Goal: Task Accomplishment & Management: Complete application form

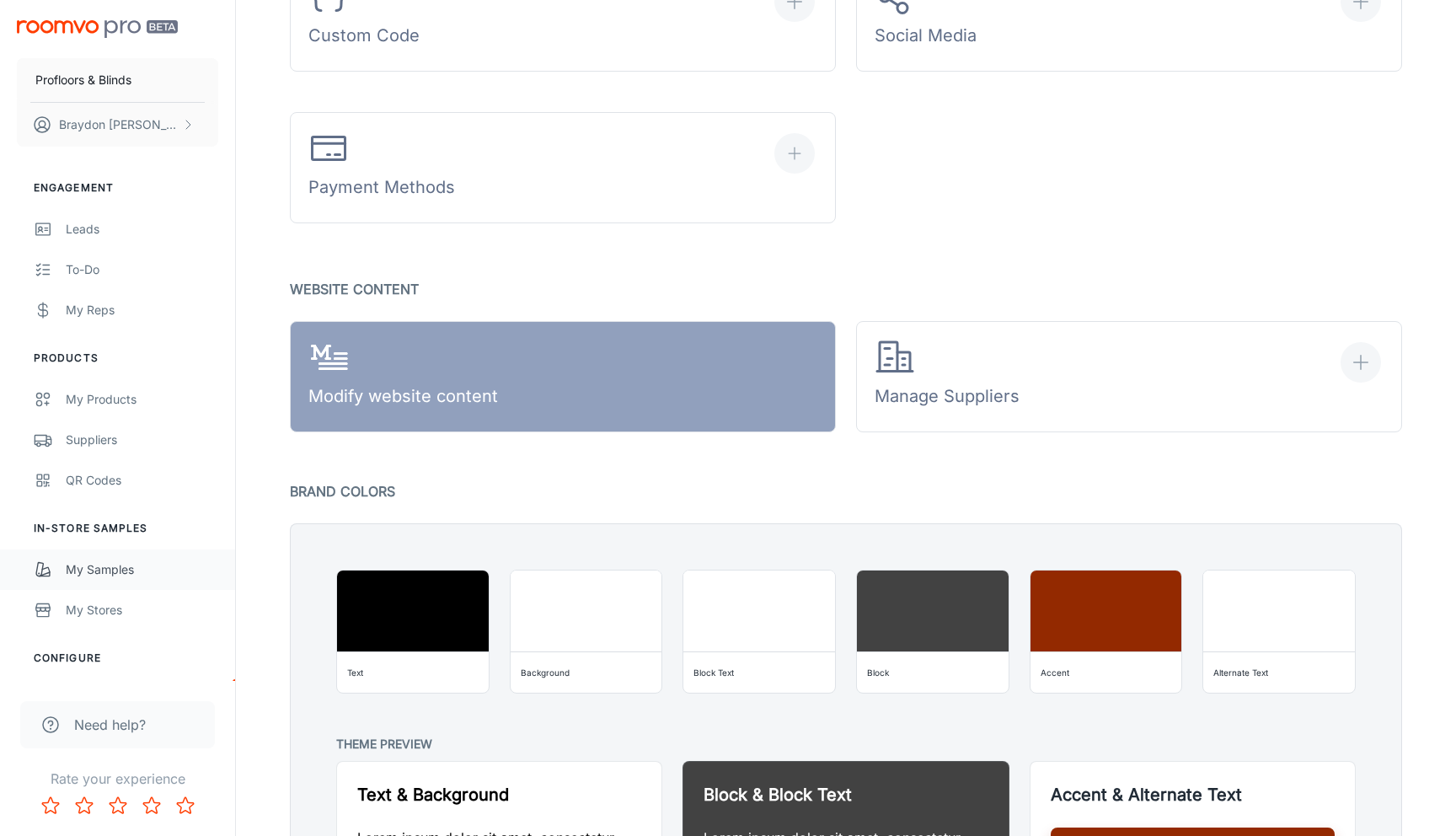
scroll to position [128, 0]
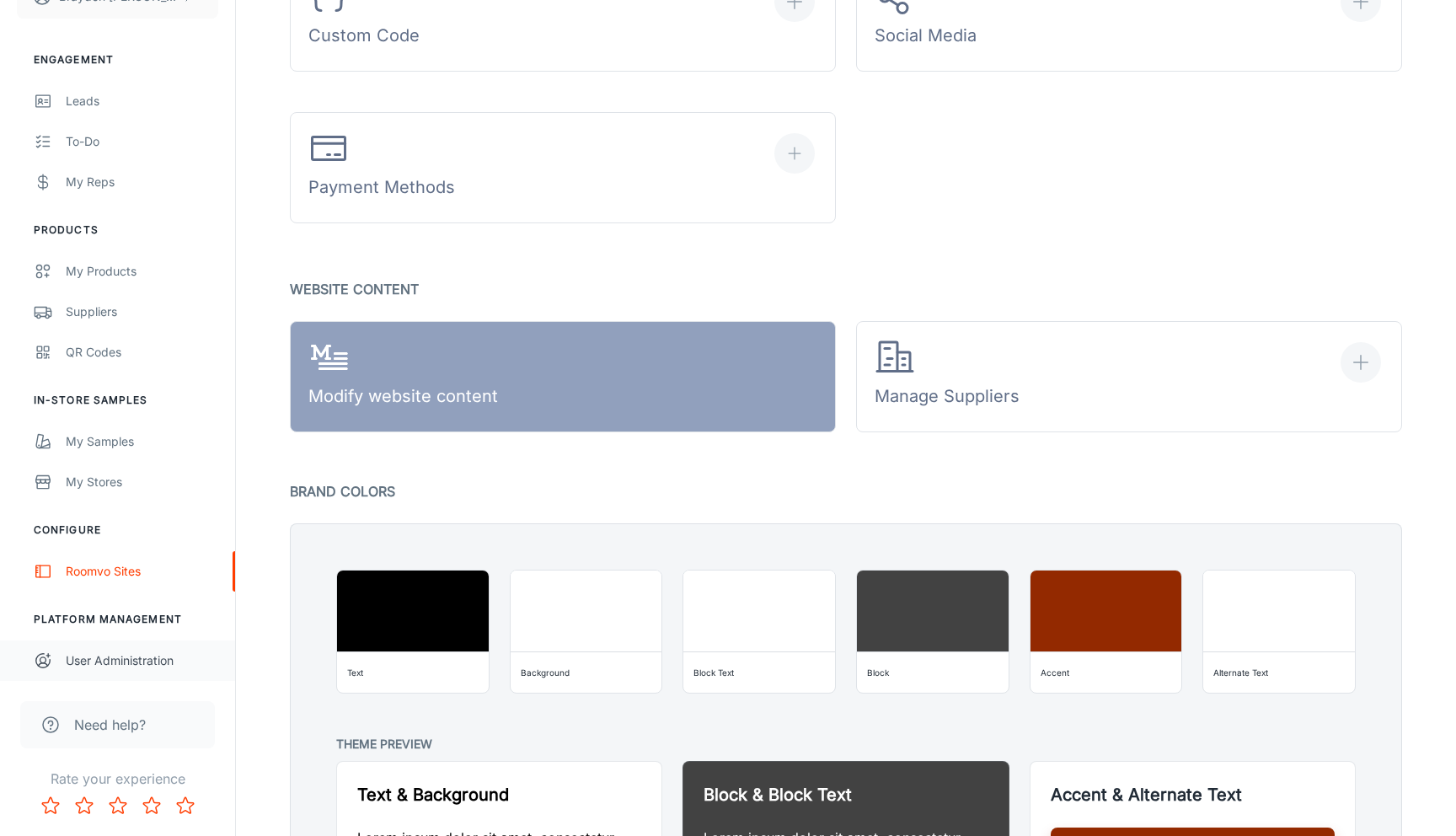
click at [102, 672] on link "User Administration" at bounding box center [117, 661] width 235 height 41
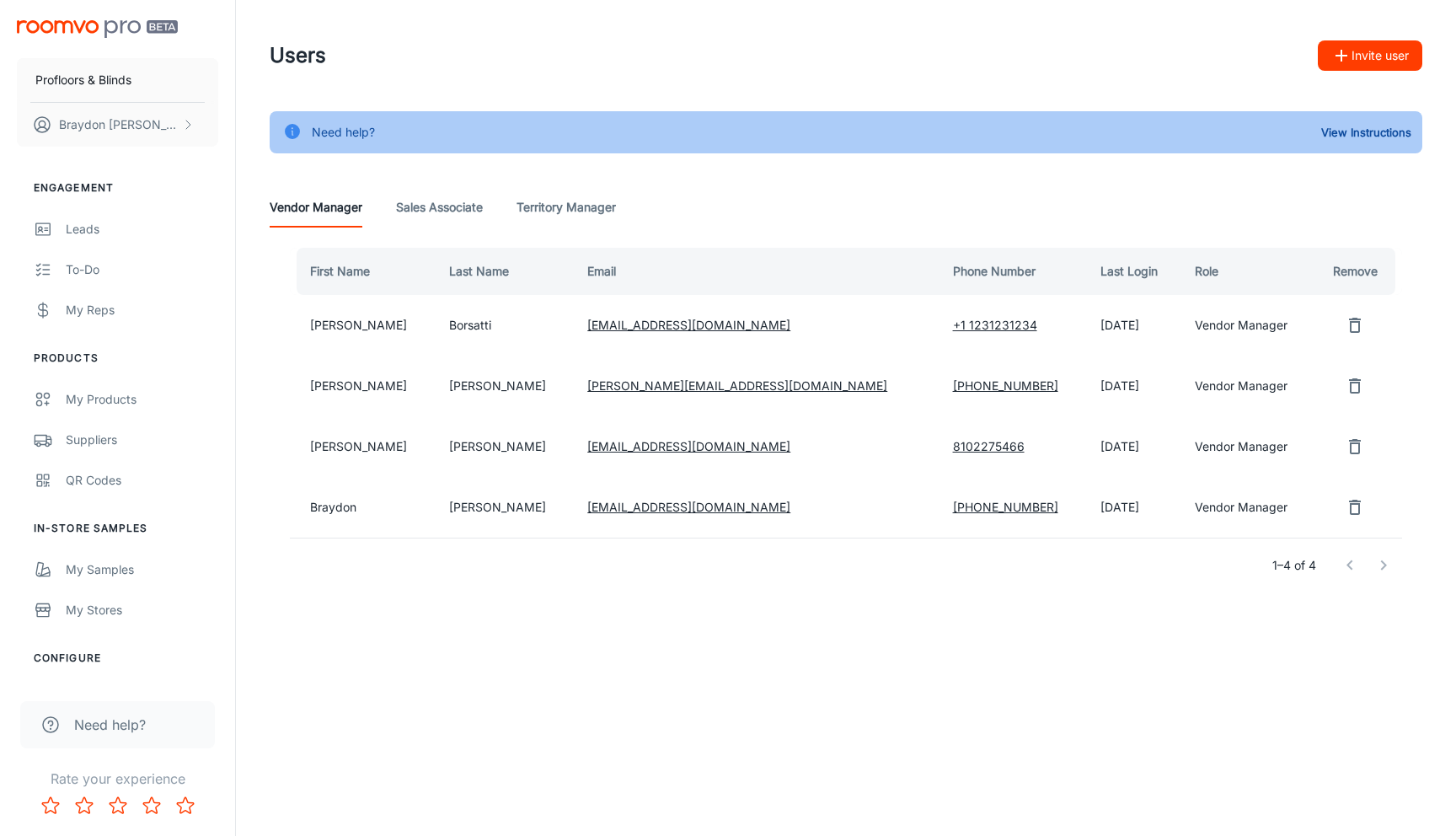
click at [1349, 59] on icon "button" at bounding box center [1341, 55] width 20 height 20
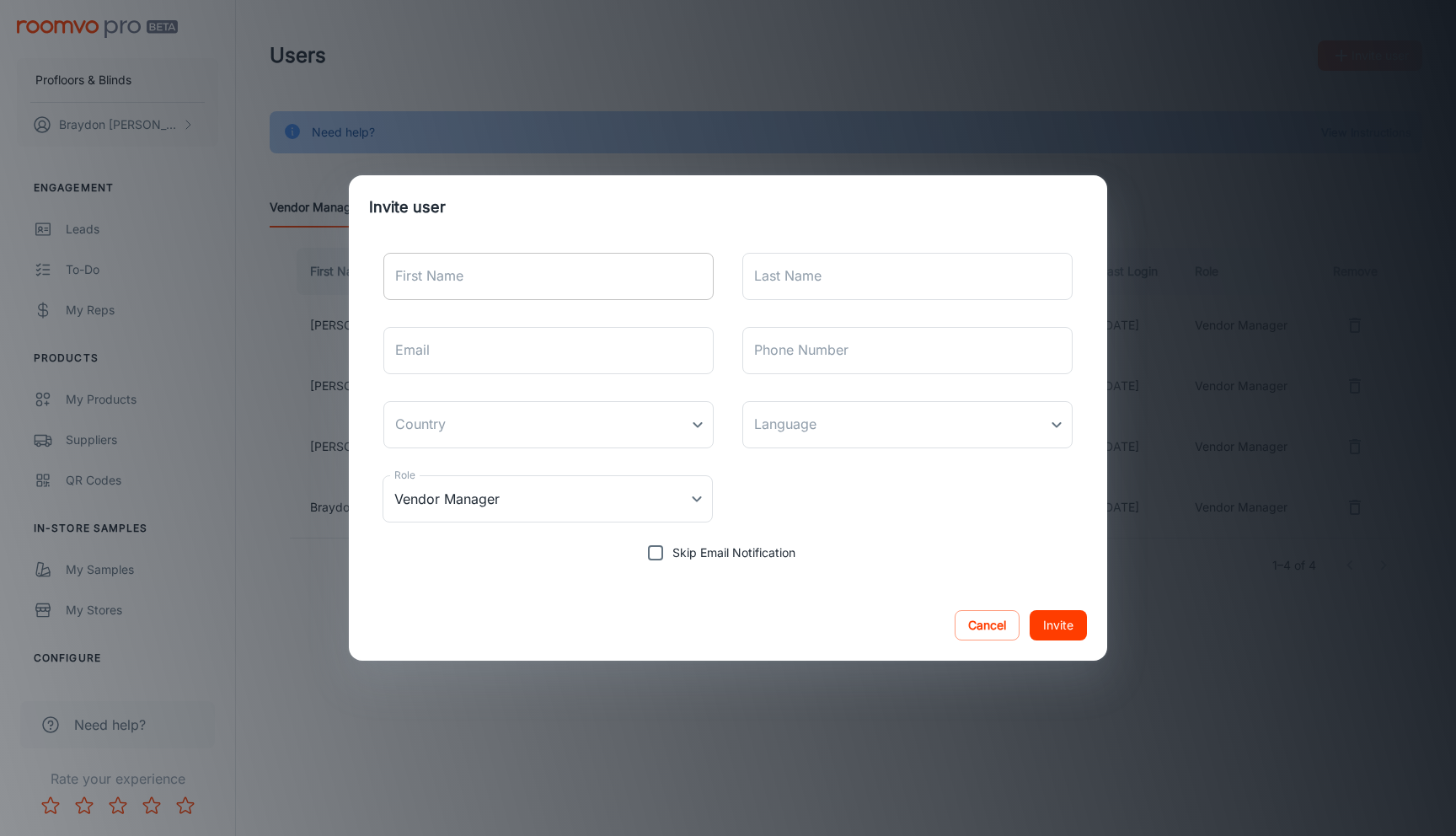
click at [558, 289] on input "First Name" at bounding box center [548, 277] width 330 height 48
type input "[PERSON_NAME]"
type input "Tixon"
click at [528, 358] on input "Email" at bounding box center [548, 351] width 330 height 48
type input "ber"
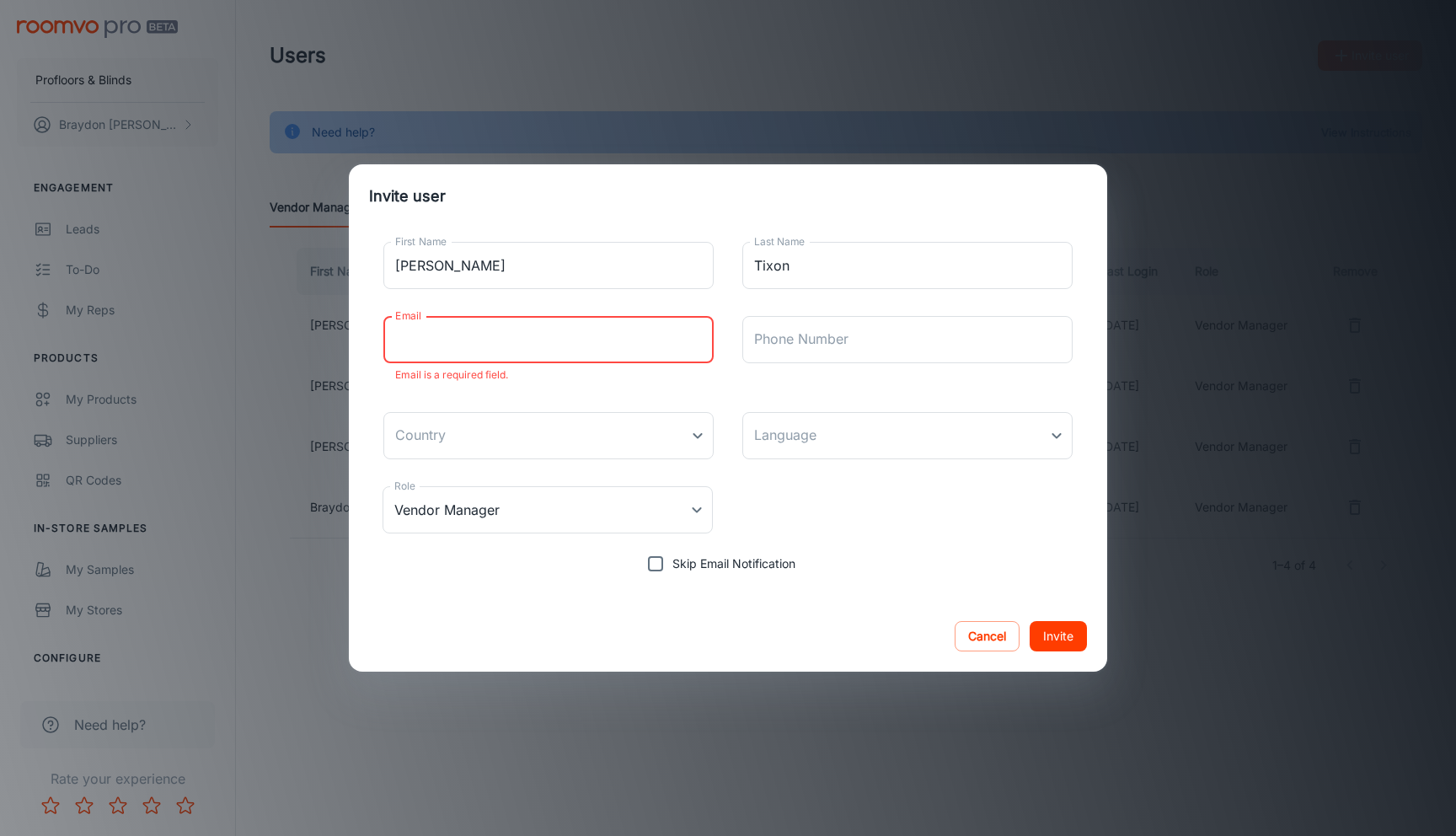
click at [512, 360] on input "Email" at bounding box center [548, 340] width 330 height 48
click at [522, 338] on input "Email" at bounding box center [548, 340] width 330 height 48
paste input "[EMAIL_ADDRESS][DOMAIN_NAME]"
click at [674, 391] on div "First Name [PERSON_NAME] First Name Last Name Tixon Last Name Email [EMAIL_ADDR…" at bounding box center [728, 404] width 718 height 352
click at [442, 337] on input "[EMAIL_ADDRESS][DOMAIN_NAME]" at bounding box center [548, 340] width 330 height 48
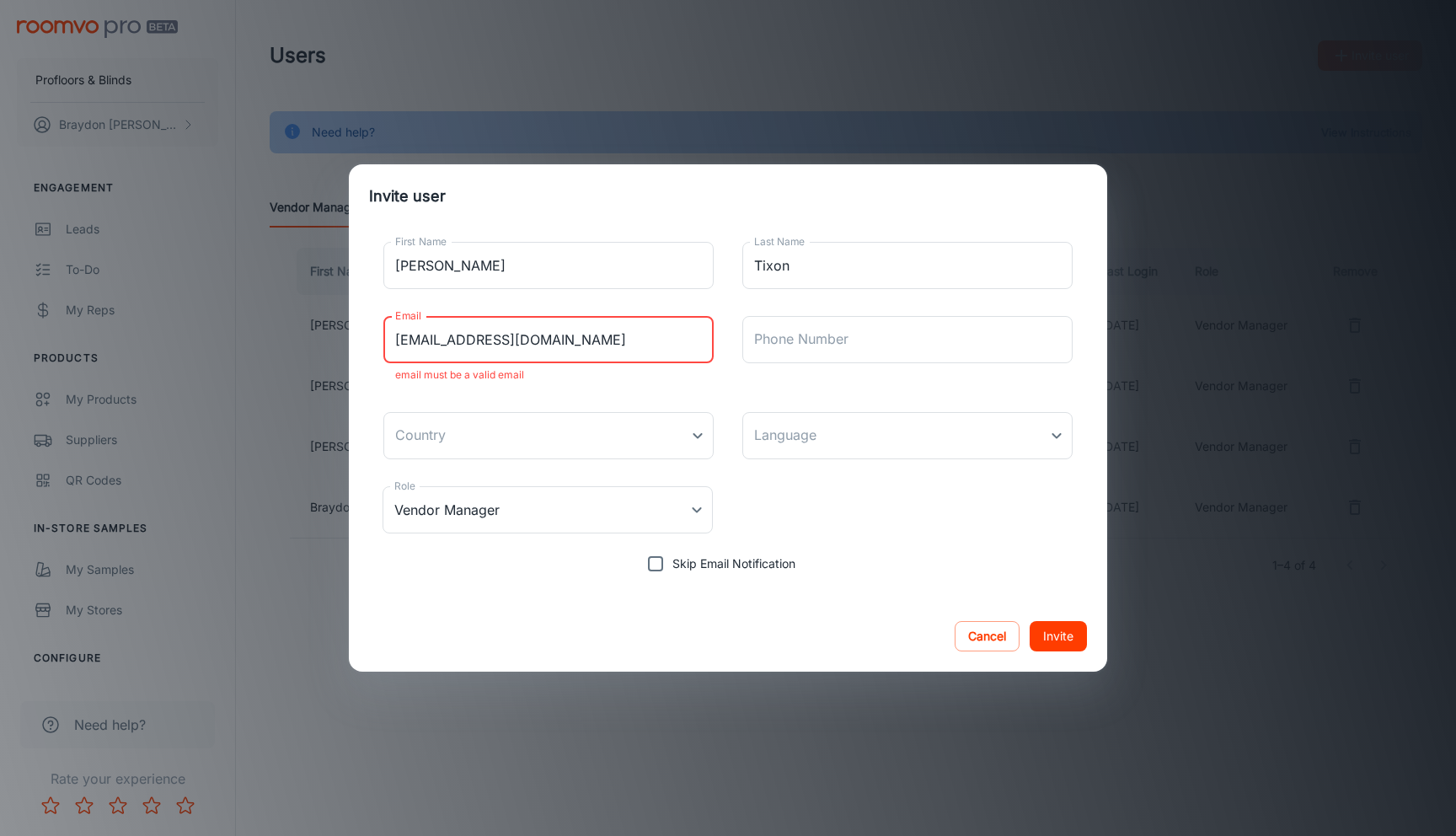
click at [424, 337] on input "[EMAIL_ADDRESS][DOMAIN_NAME]" at bounding box center [548, 340] width 330 height 48
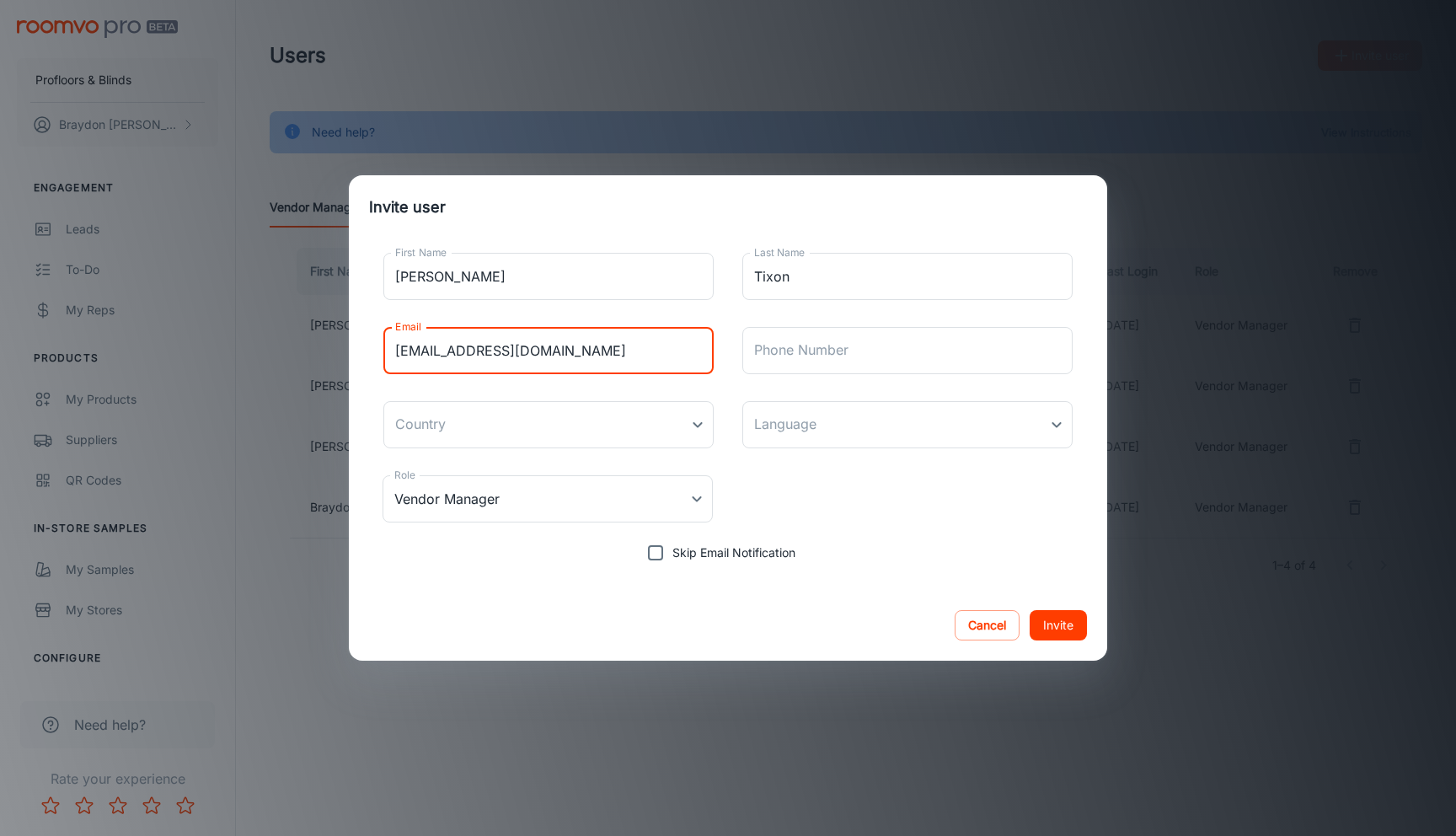
click at [693, 352] on input "[EMAIL_ADDRESS][DOMAIN_NAME]" at bounding box center [548, 351] width 330 height 48
type input "[EMAIL_ADDRESS][DOMAIN_NAME]"
click at [612, 429] on body "Profloors & Blinds [PERSON_NAME] Engagement Leads To-do My Reps Products My Pro…" at bounding box center [728, 418] width 1456 height 836
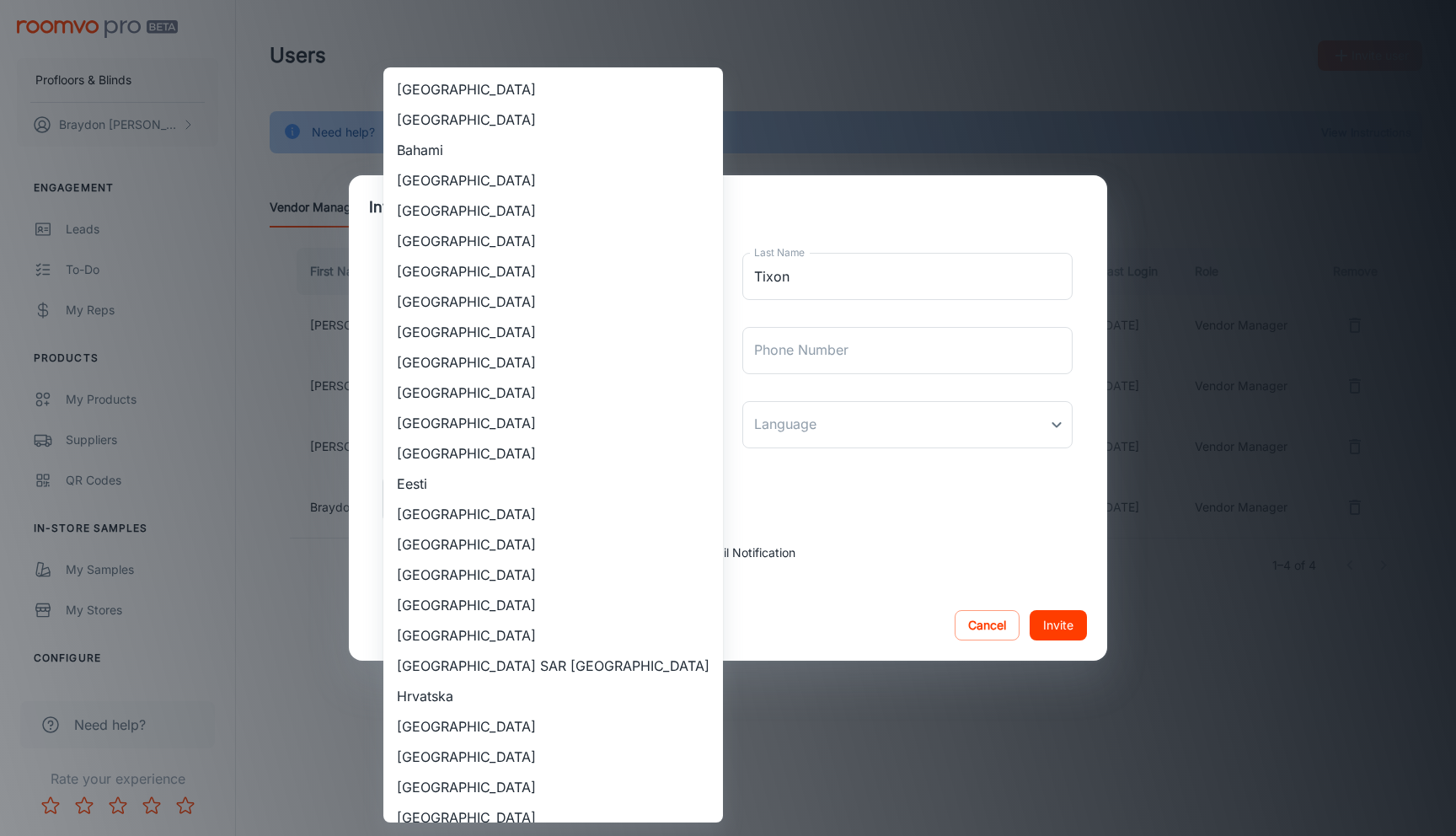
click at [841, 347] on div at bounding box center [728, 418] width 1456 height 836
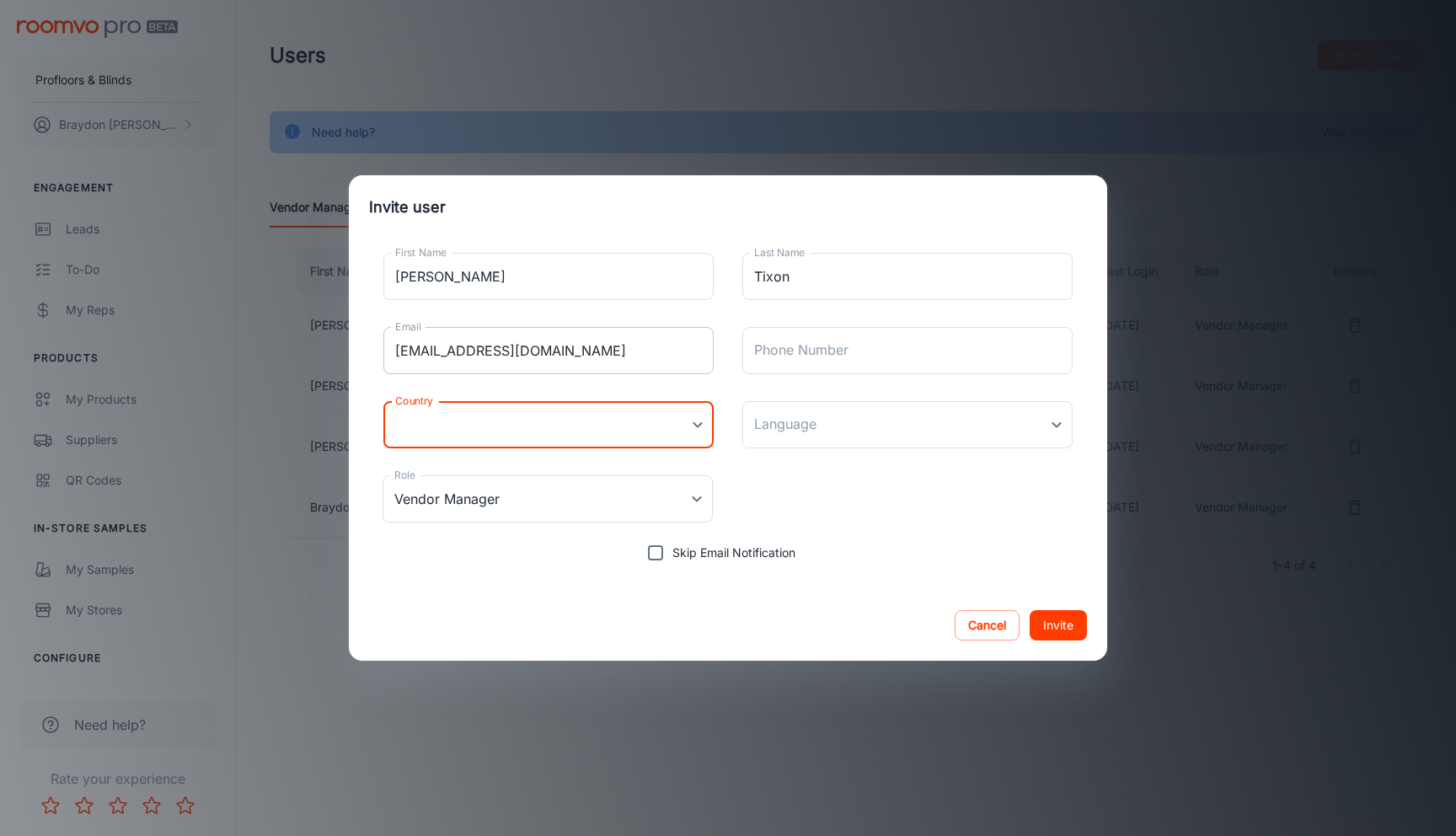
click at [676, 358] on input "[EMAIL_ADDRESS][DOMAIN_NAME]" at bounding box center [548, 351] width 330 height 48
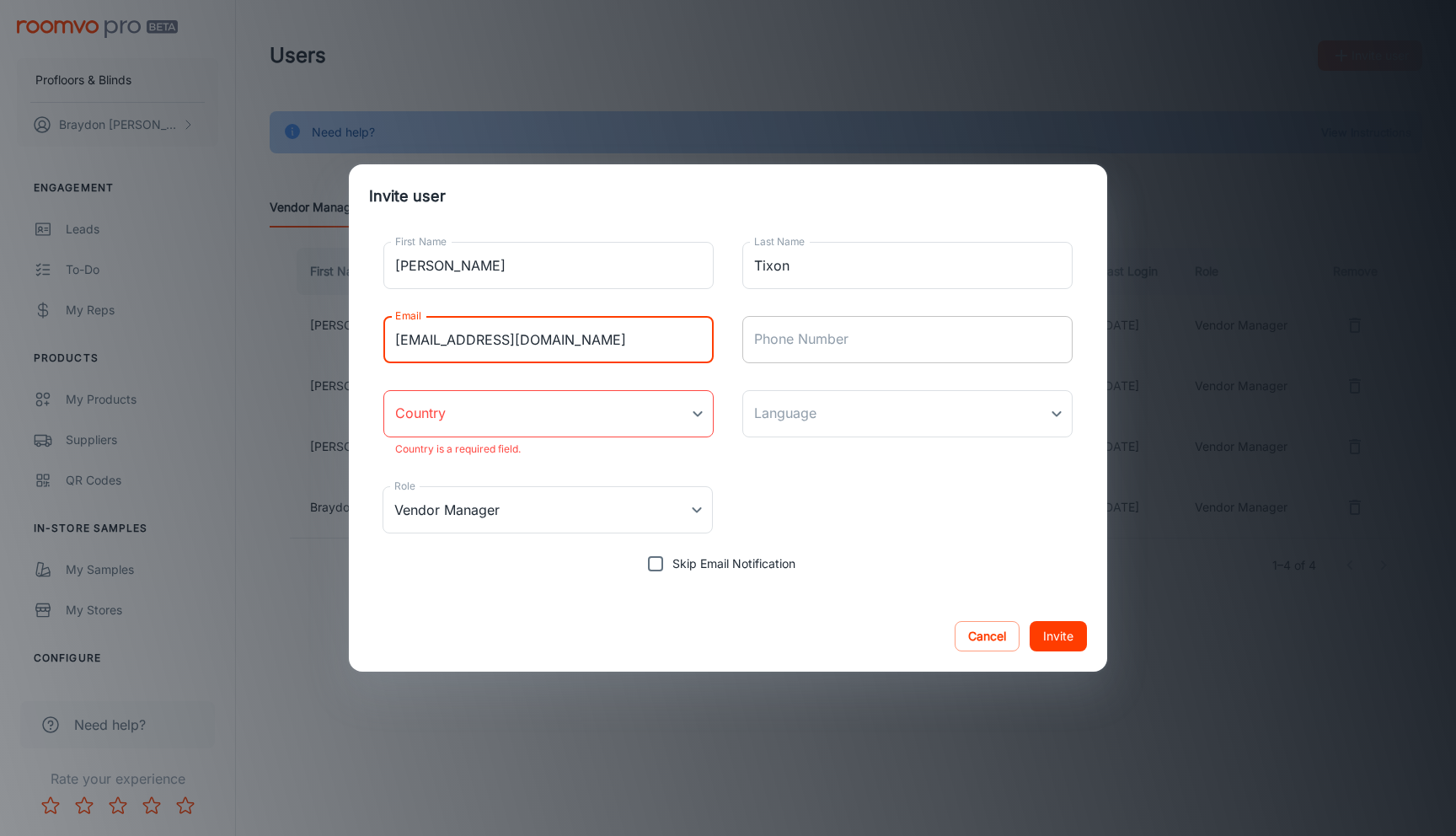
click at [802, 329] on div "Phone Number Phone Number" at bounding box center [907, 340] width 330 height 48
click at [679, 321] on input "[EMAIL_ADDRESS][DOMAIN_NAME]" at bounding box center [548, 340] width 330 height 48
click at [646, 405] on body "Profloors & Blinds [PERSON_NAME] Engagement Leads To-do My Reps Products My Pro…" at bounding box center [728, 418] width 1456 height 836
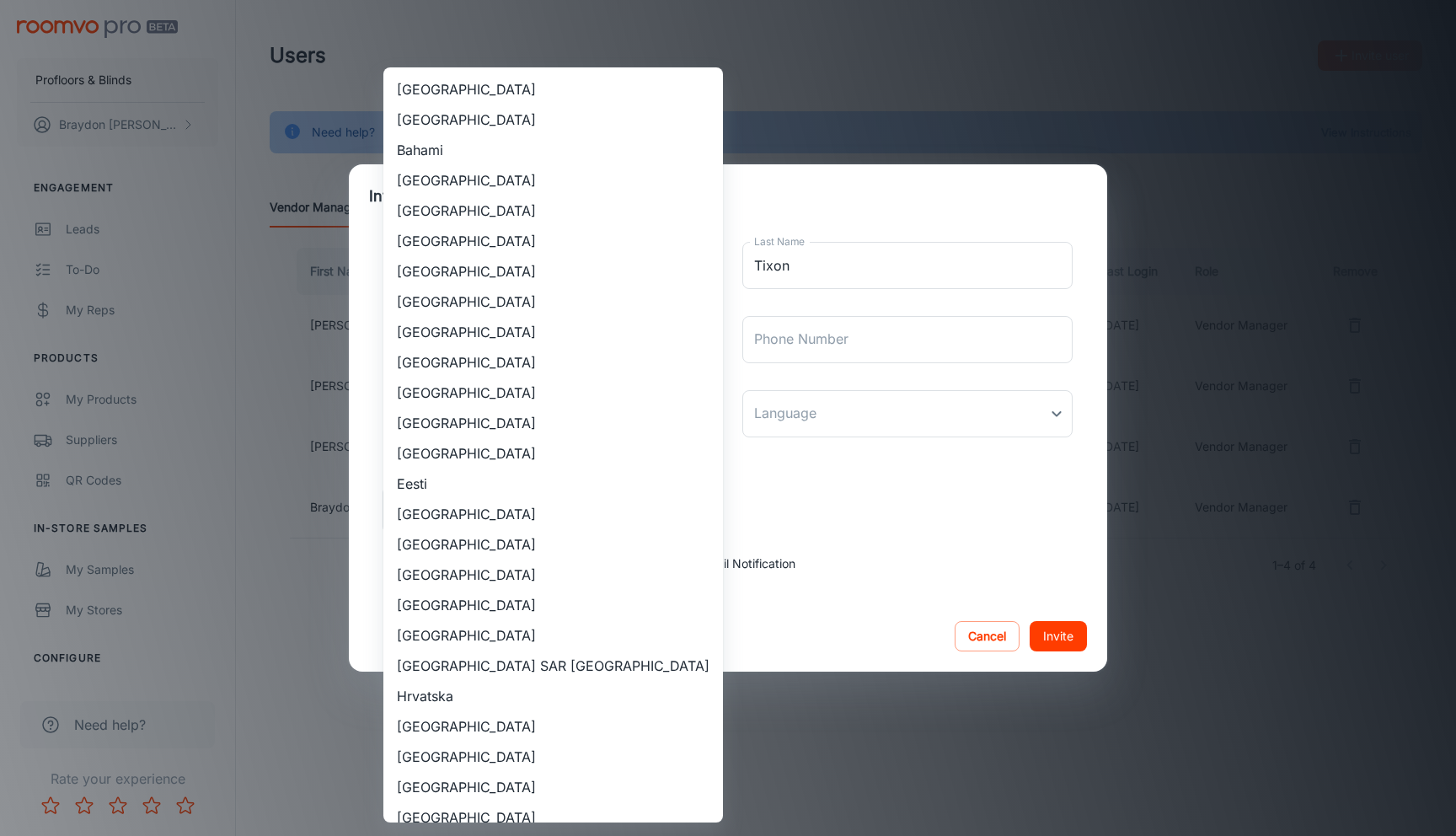
click at [737, 370] on div at bounding box center [728, 418] width 1456 height 836
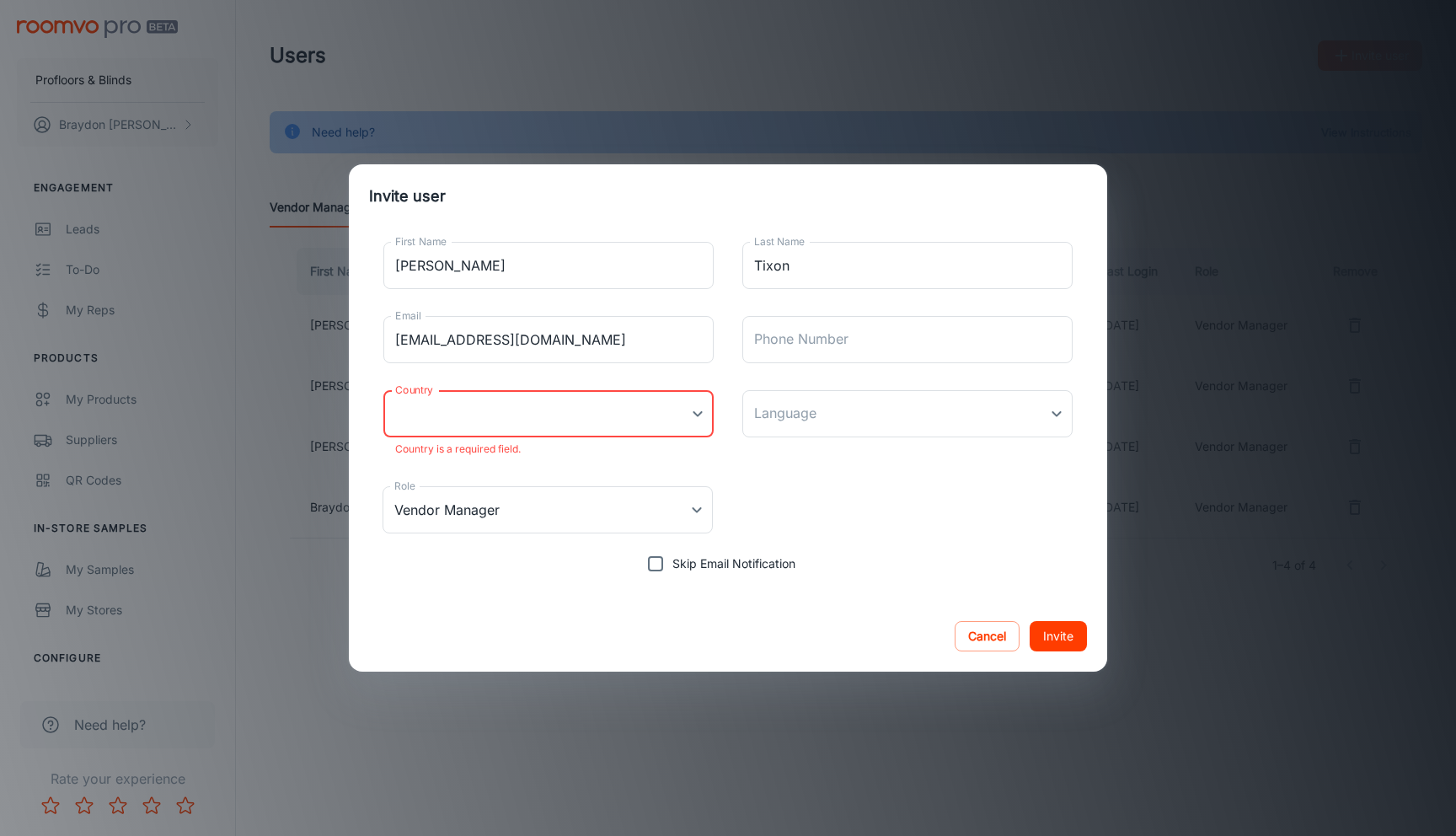
click at [631, 415] on body "Profloors & Blinds [PERSON_NAME] Engagement Leads To-do My Reps Products My Pro…" at bounding box center [728, 418] width 1456 height 836
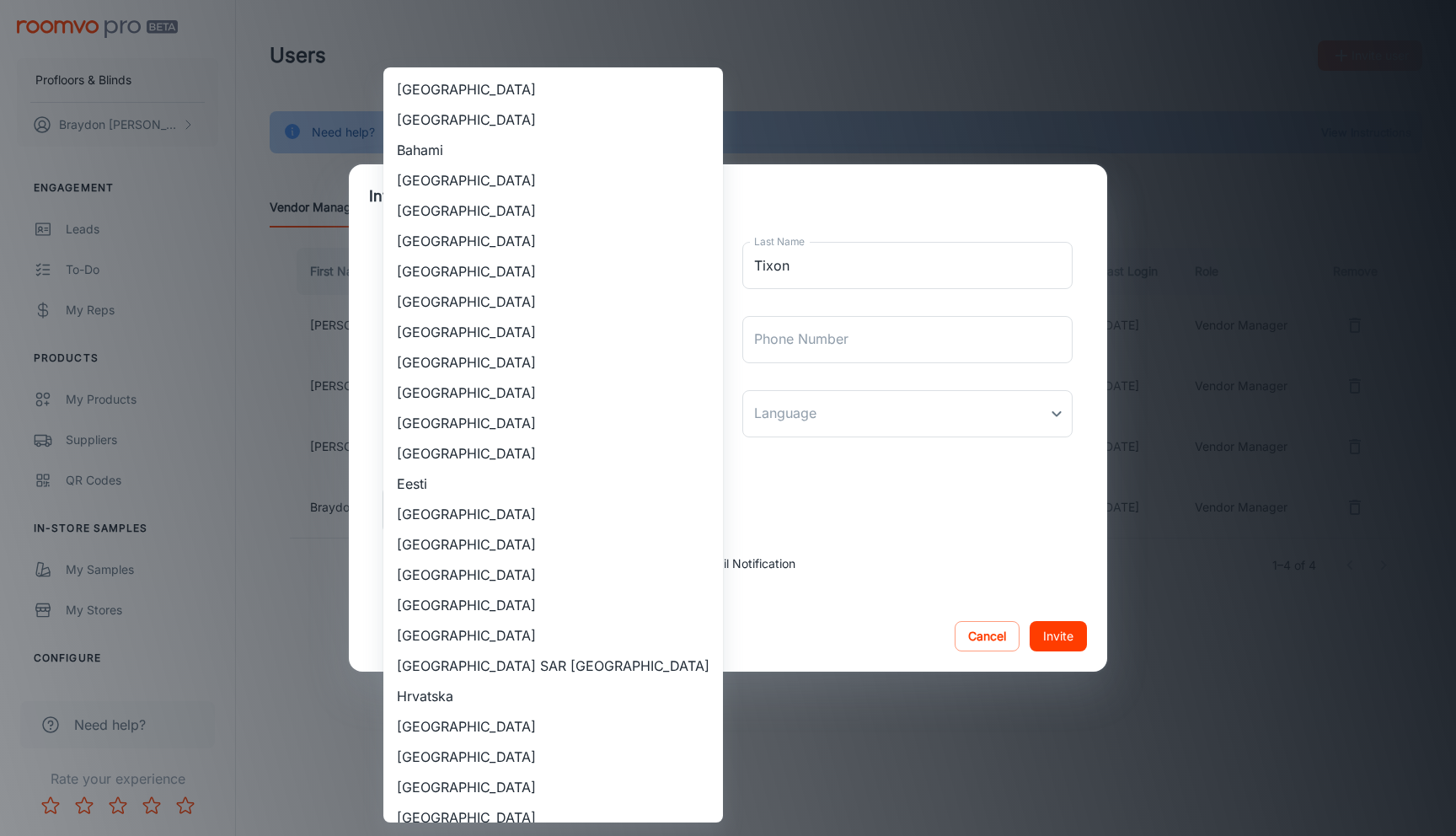
scroll to position [1374, 0]
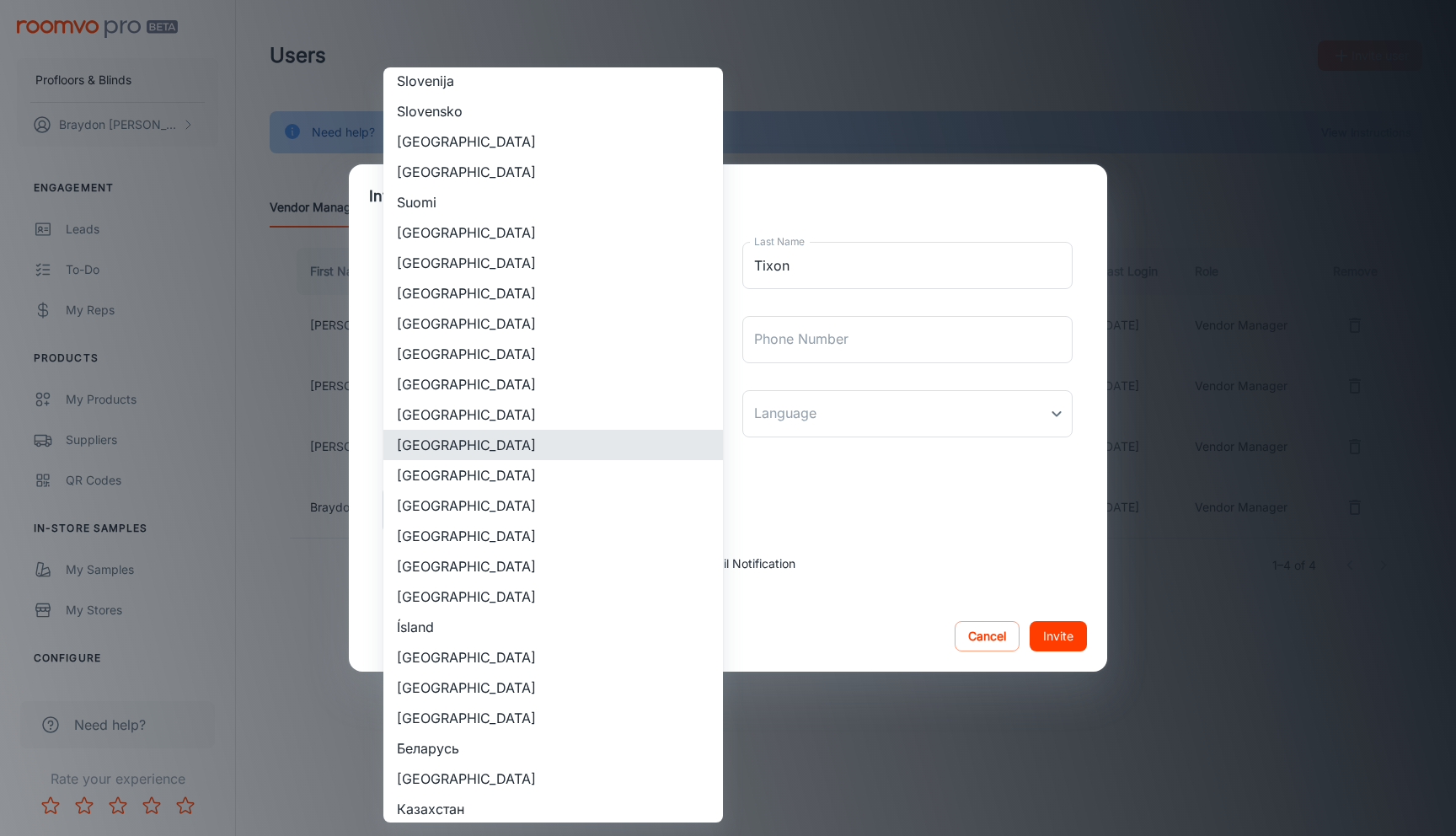
click at [494, 506] on li "[GEOGRAPHIC_DATA]" at bounding box center [553, 506] width 340 height 30
type input "[GEOGRAPHIC_DATA]"
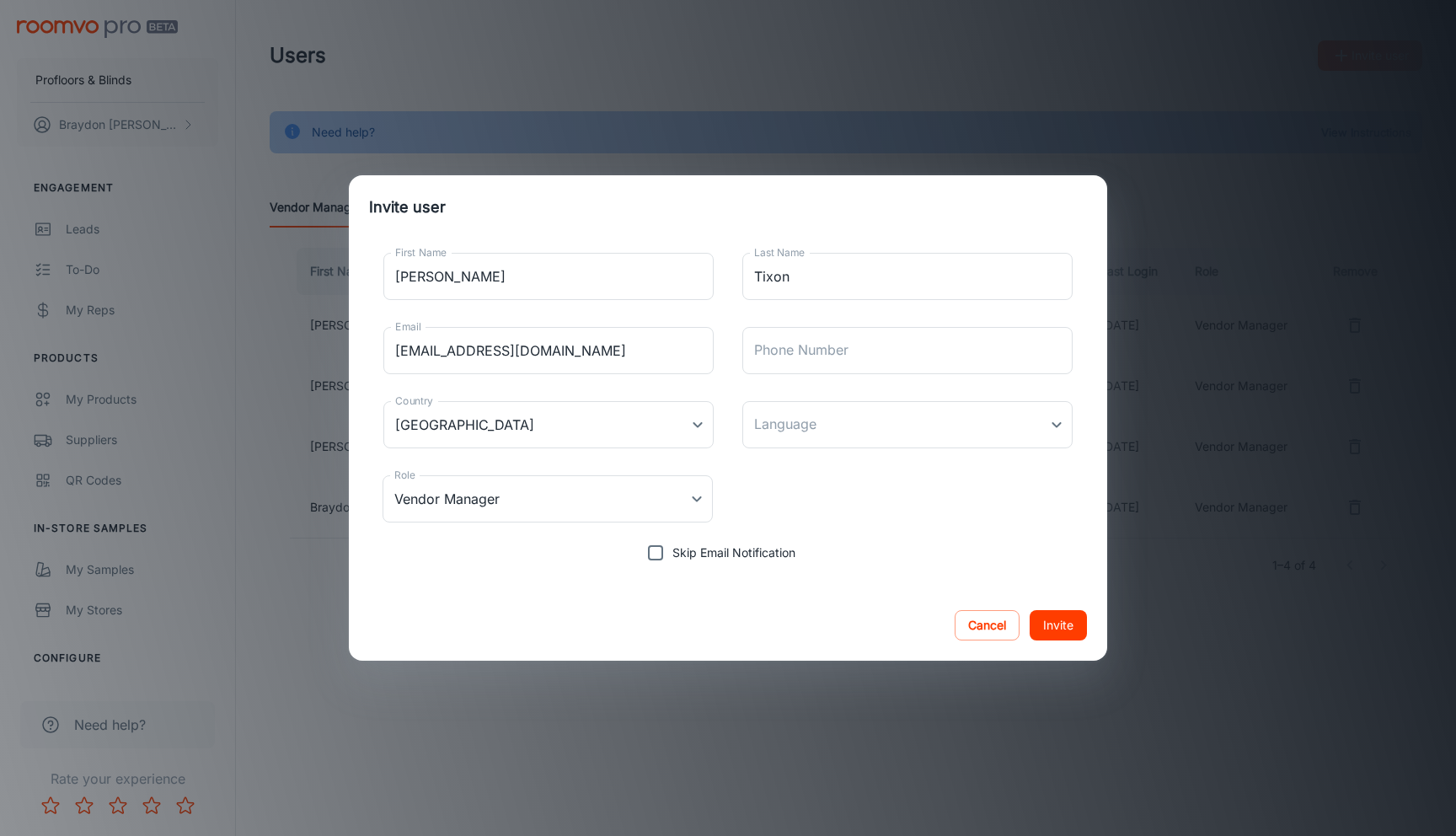
click at [686, 459] on div "First Name [PERSON_NAME] First Name Last Name Tixon Last Name Email [EMAIL_ADDR…" at bounding box center [728, 404] width 718 height 330
click at [633, 490] on body "Profloors & Blinds [PERSON_NAME] Engagement Leads To-do My Reps Products My Pro…" at bounding box center [728, 418] width 1456 height 836
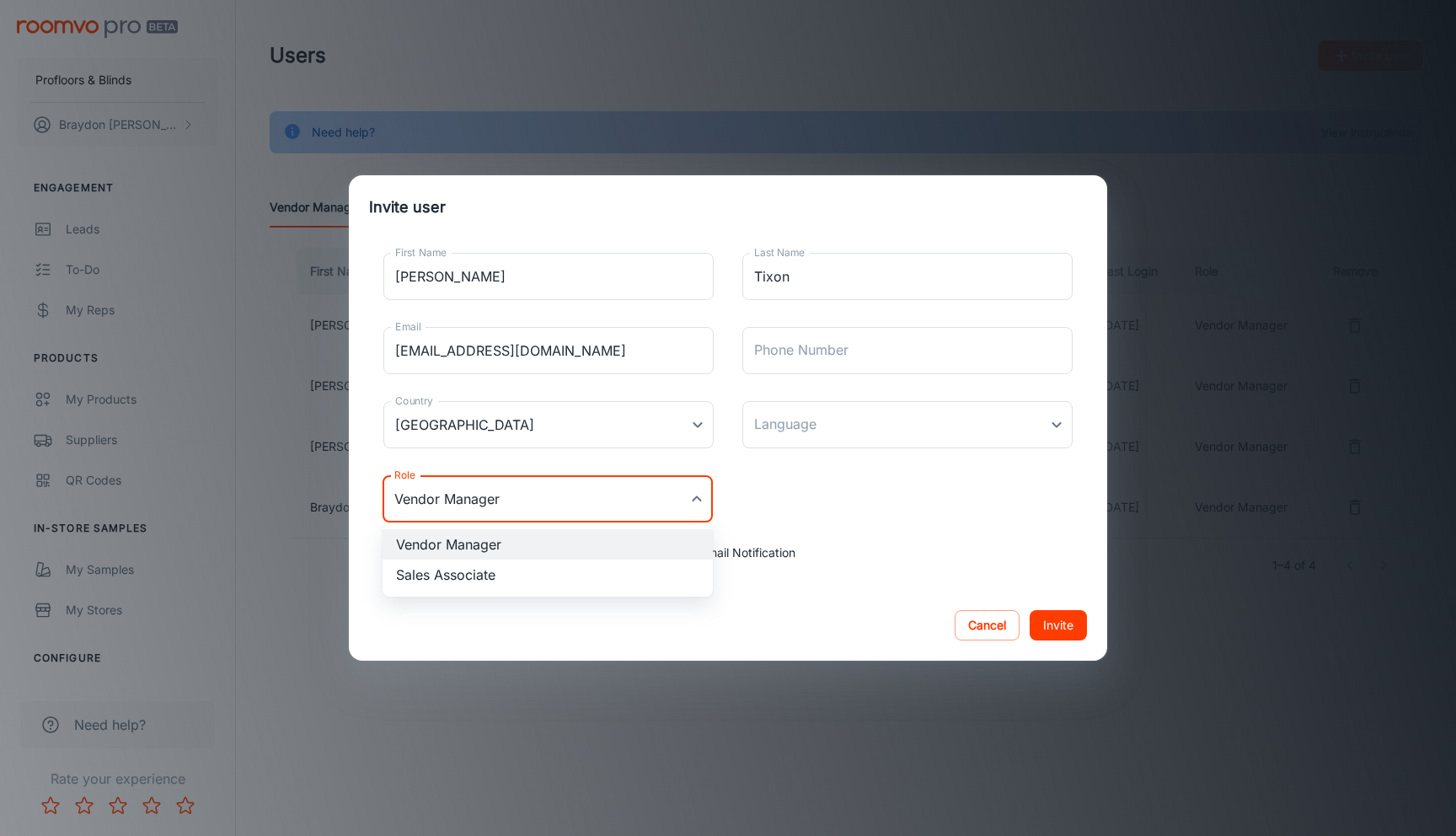
click at [851, 484] on div at bounding box center [728, 418] width 1456 height 836
click at [621, 490] on body "Profloors & Blinds [PERSON_NAME] Engagement Leads To-do My Reps Products My Pro…" at bounding box center [728, 418] width 1456 height 836
click at [890, 478] on div at bounding box center [728, 418] width 1456 height 836
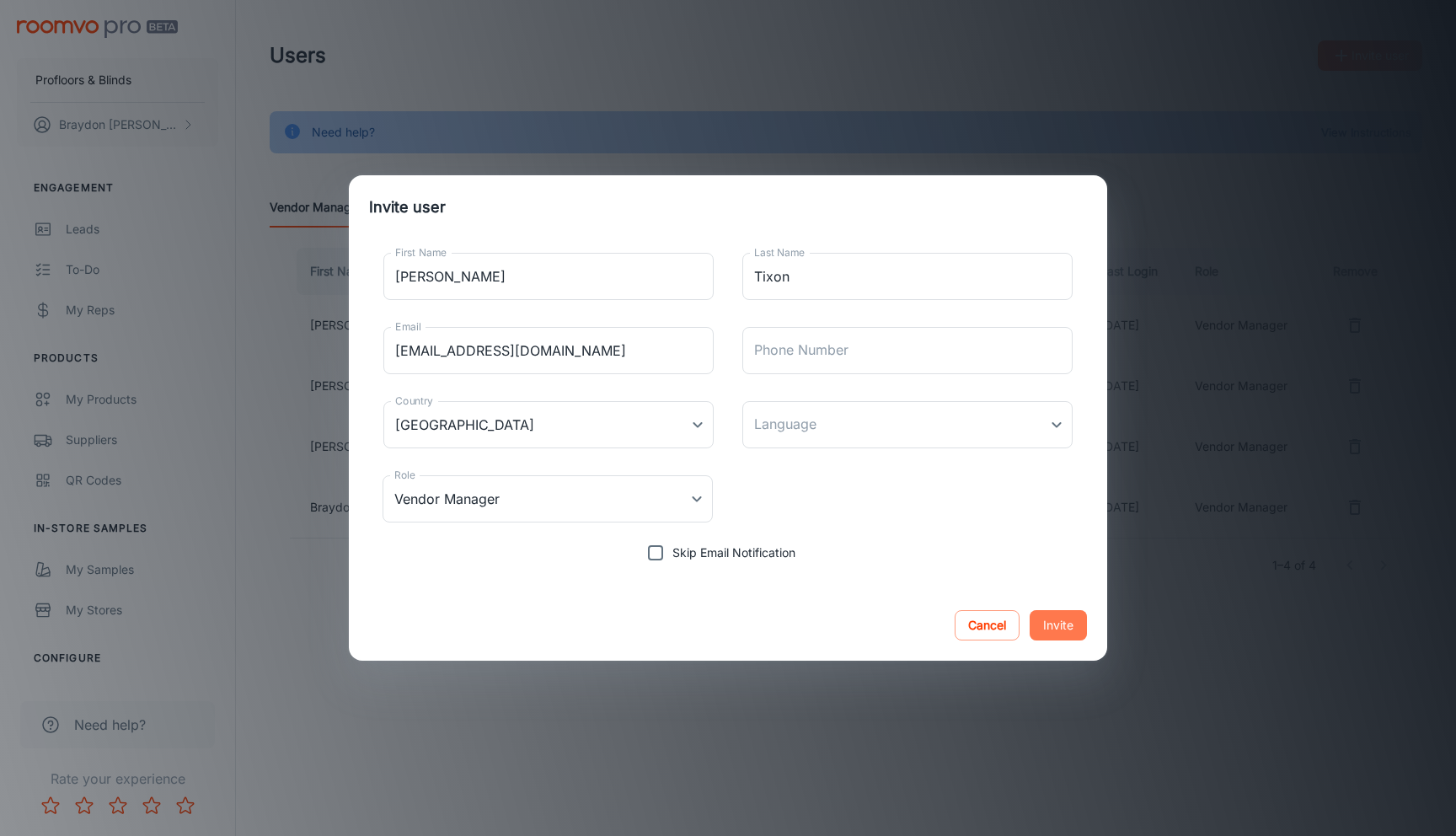
click at [1066, 616] on button "Invite" at bounding box center [1058, 626] width 57 height 30
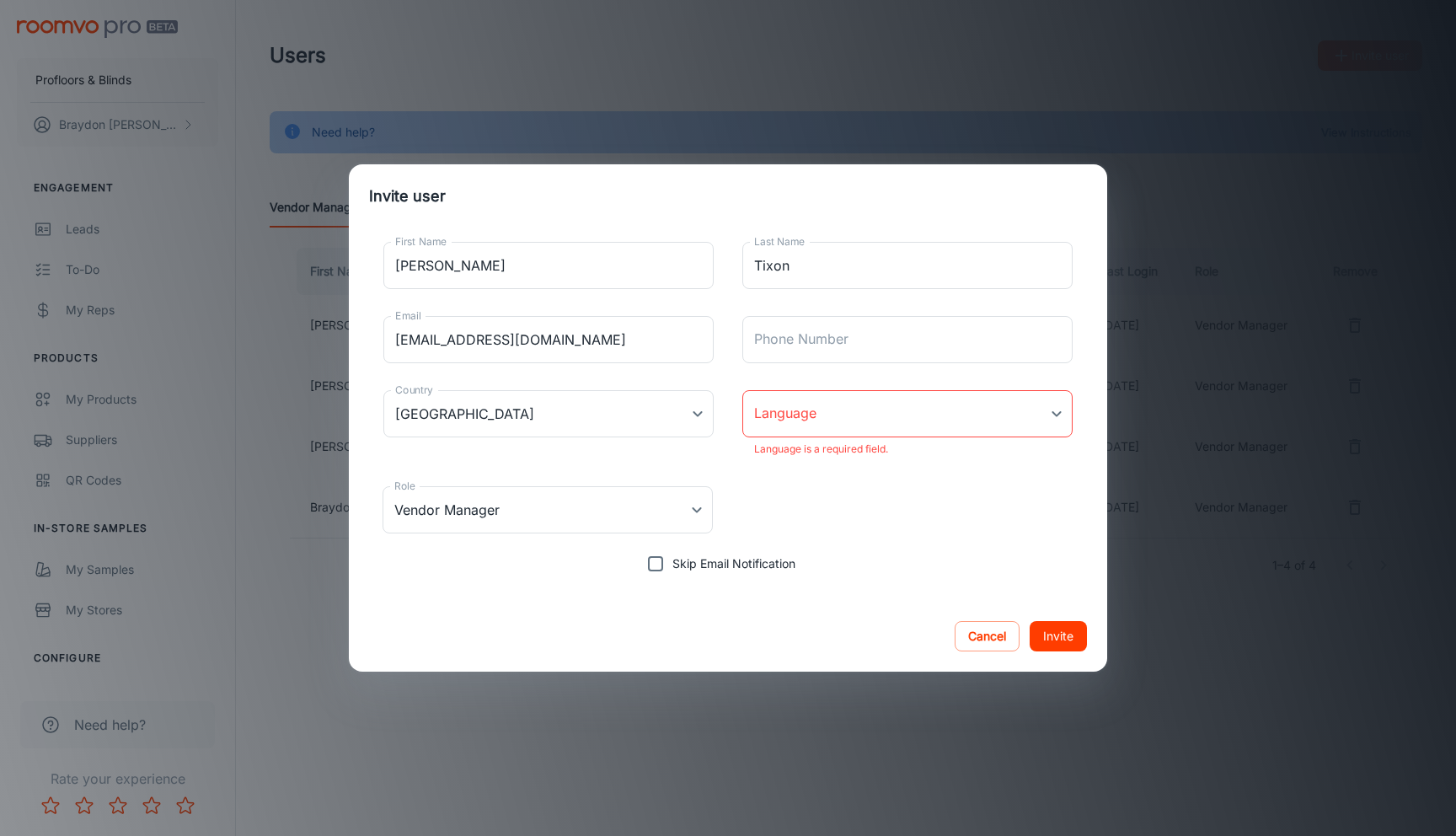
click at [858, 407] on body "Profloors & Blinds [PERSON_NAME] Engagement Leads To-do My Reps Products My Pro…" at bounding box center [728, 418] width 1456 height 836
click at [819, 459] on li "English" at bounding box center [907, 459] width 330 height 30
type input "en-us"
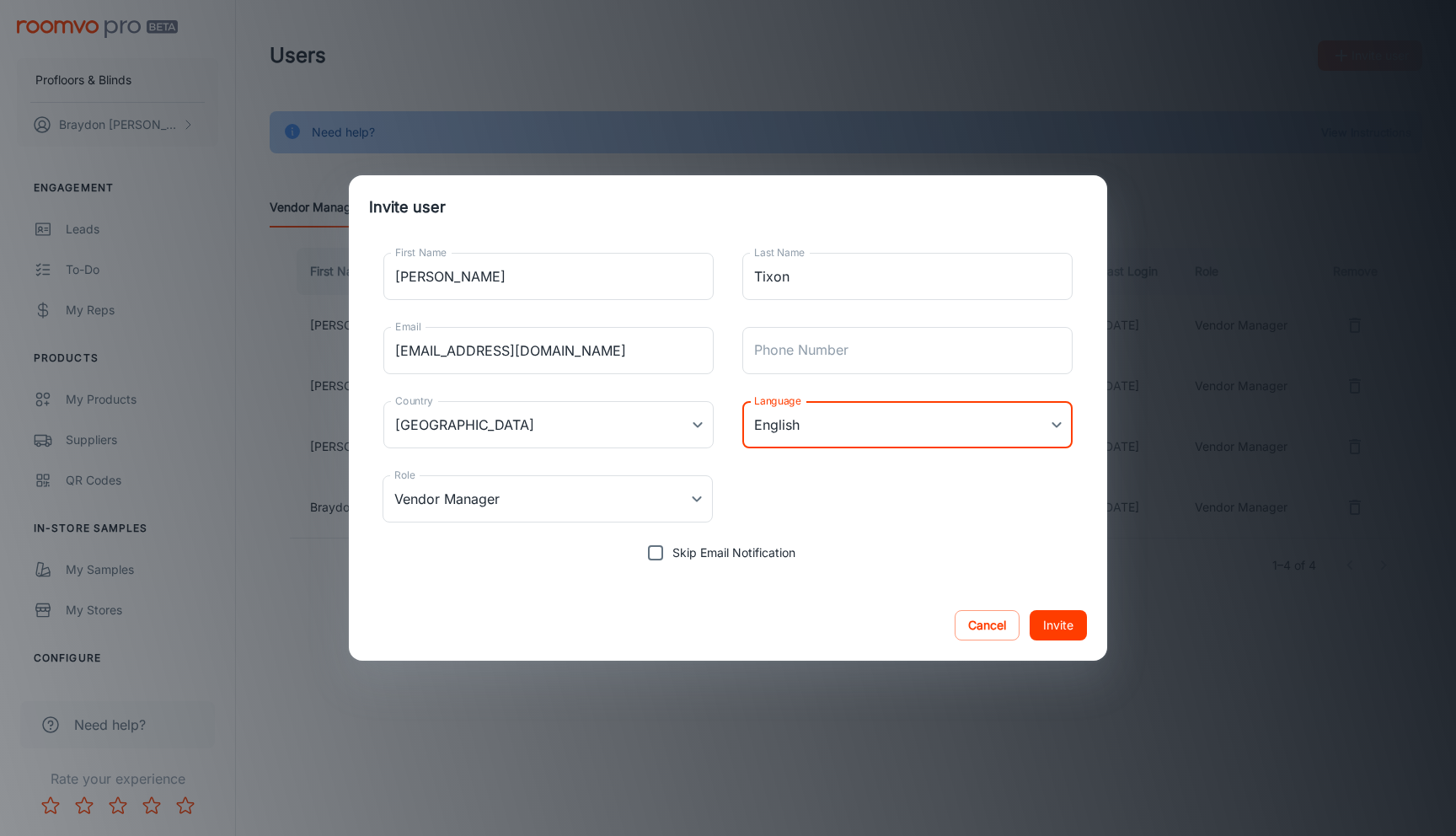
click at [946, 535] on div "Role Vendor Manager Vendor Manager Role" at bounding box center [728, 499] width 718 height 74
click at [1063, 613] on button "Invite" at bounding box center [1058, 626] width 57 height 30
